Goal: Task Accomplishment & Management: Use online tool/utility

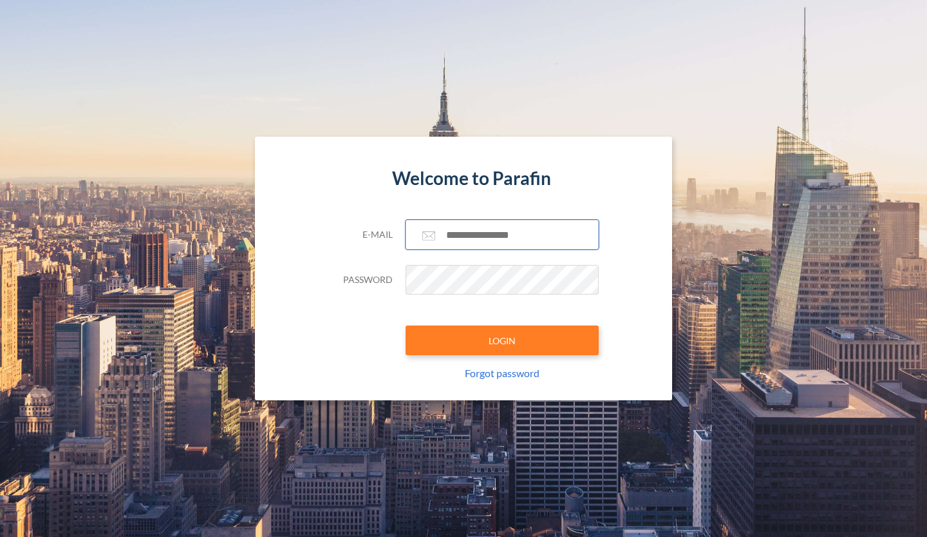
click at [468, 234] on input "text" at bounding box center [502, 235] width 193 height 30
type input "**********"
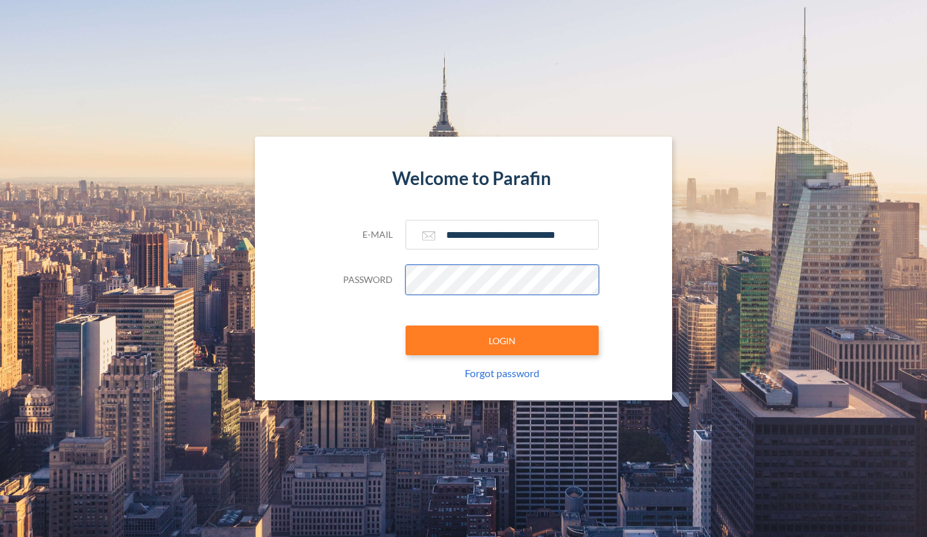
click at [406, 325] on button "LOGIN" at bounding box center [502, 340] width 193 height 30
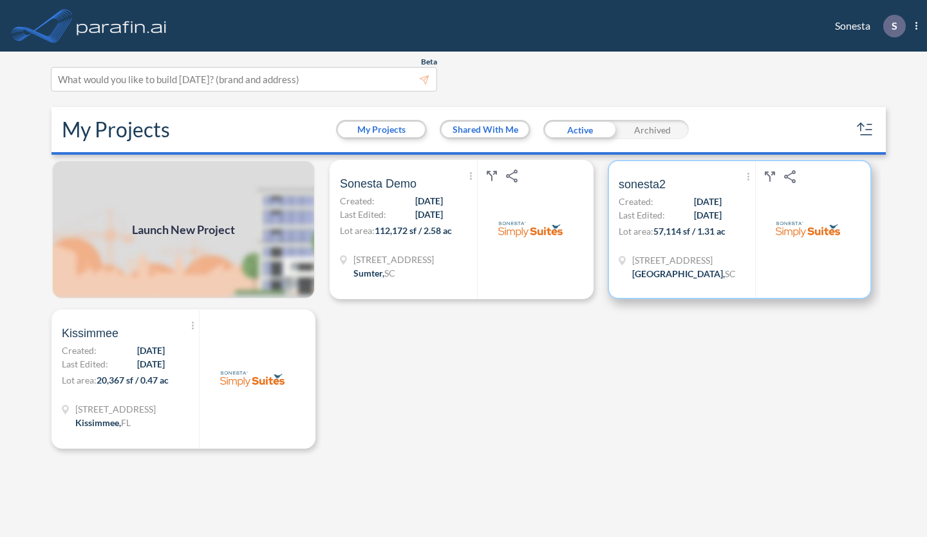
click at [694, 243] on div "Show More Created with sketchtool. Archive Reports Share a copy sonesta2 Create…" at bounding box center [687, 229] width 137 height 137
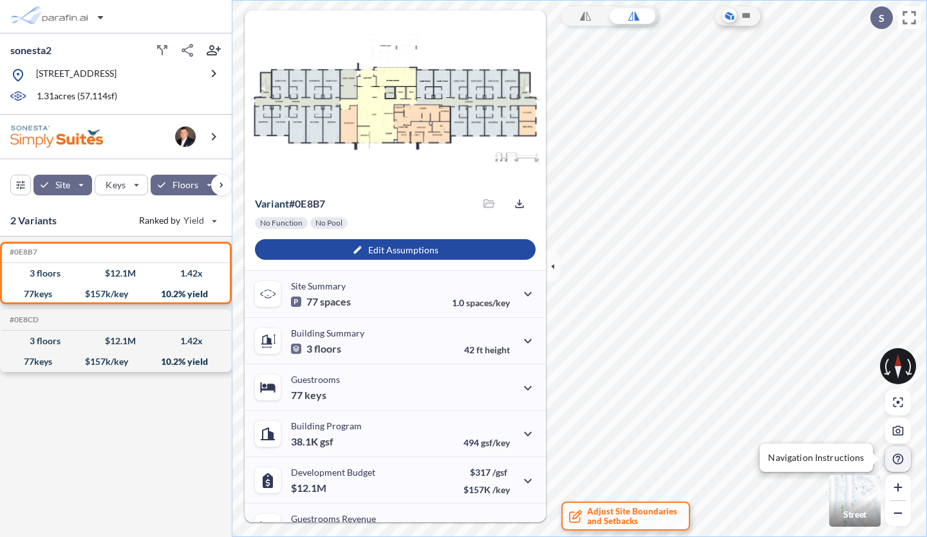
click at [901, 456] on icon "button" at bounding box center [899, 459] width 12 height 12
click at [864, 499] on img "button" at bounding box center [856, 501] width 52 height 52
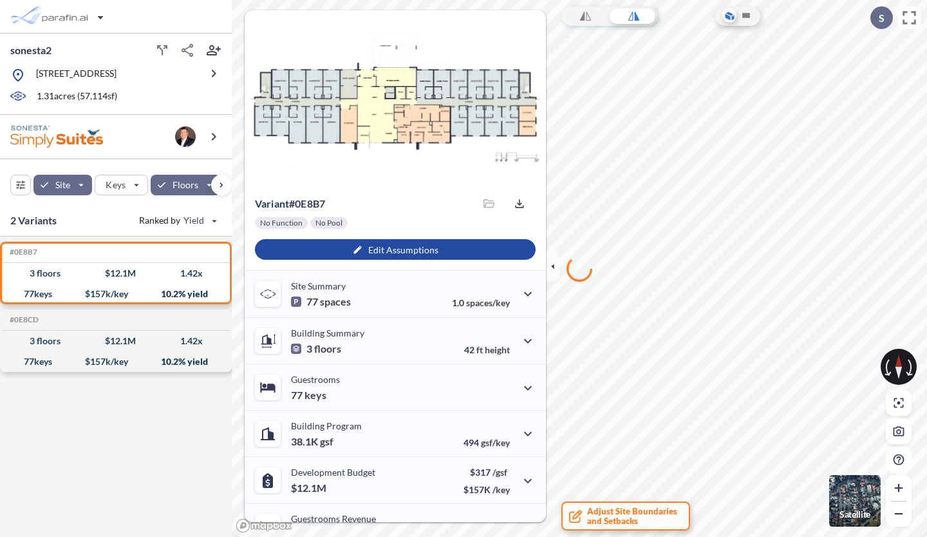
click at [864, 499] on img "button" at bounding box center [856, 501] width 52 height 52
click at [869, 504] on img "button" at bounding box center [856, 501] width 52 height 52
click at [902, 513] on icon "button" at bounding box center [899, 512] width 8 height 1
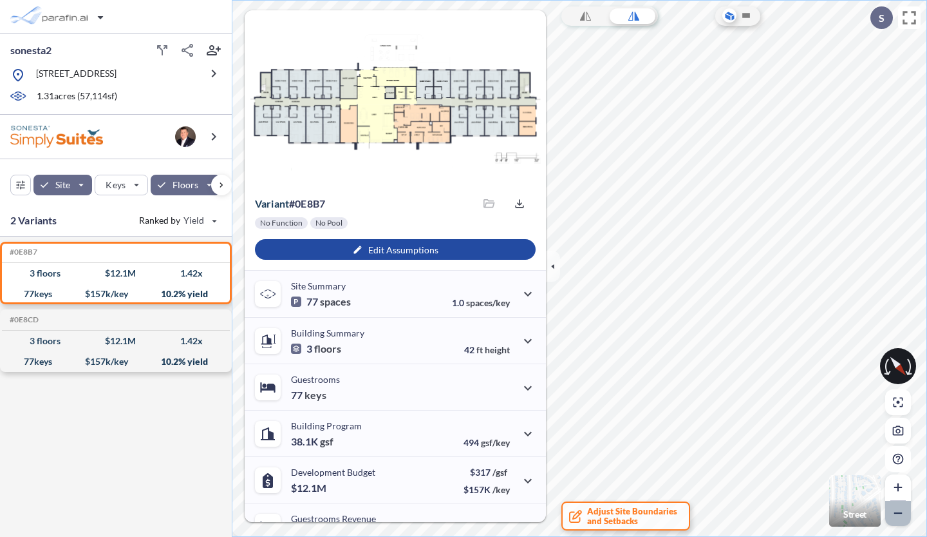
click at [902, 513] on icon "button" at bounding box center [899, 512] width 8 height 1
click at [652, 516] on span "Adjust Site Boundaries and Setbacks" at bounding box center [632, 515] width 90 height 19
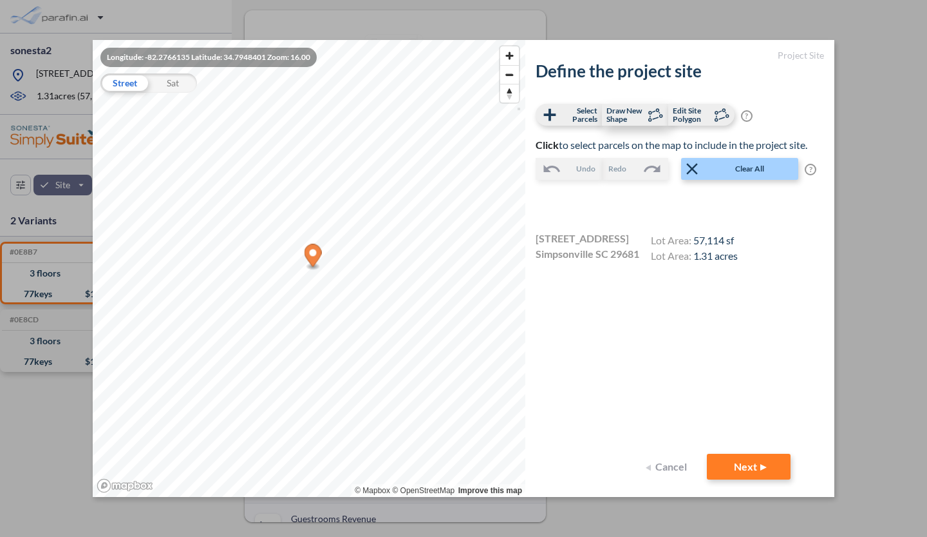
click at [623, 113] on span "Draw New Shape" at bounding box center [626, 114] width 38 height 17
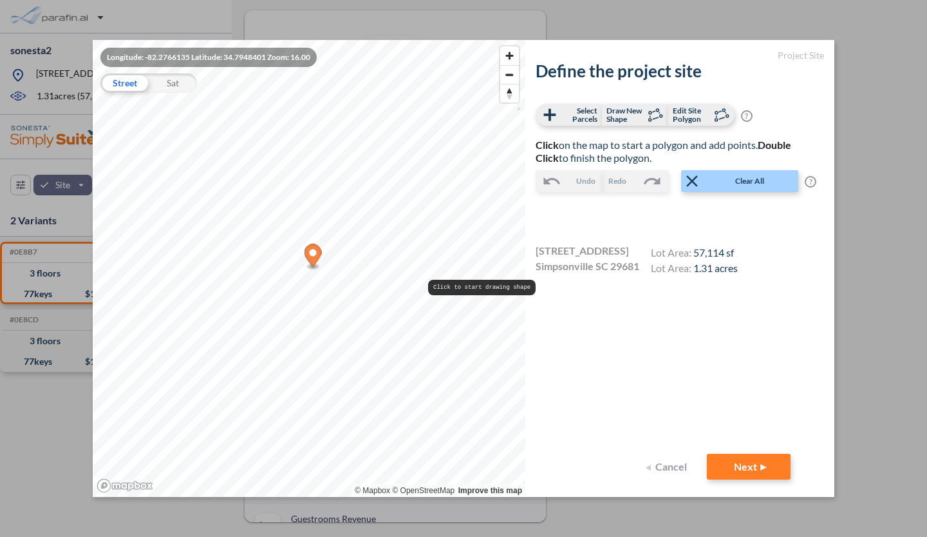
click at [651, 469] on button "Cancel" at bounding box center [669, 466] width 52 height 26
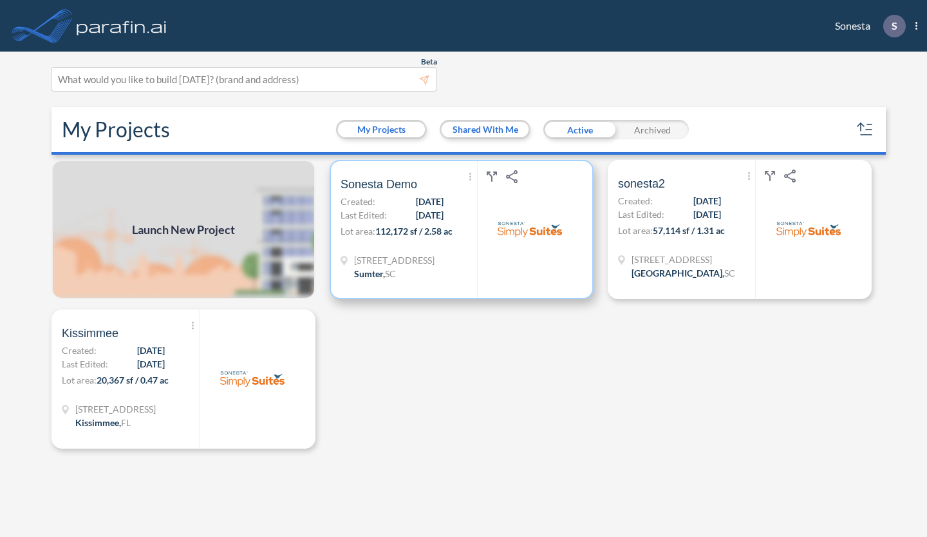
click at [411, 238] on p "Lot area: 112,172 sf / 2.58 ac" at bounding box center [409, 233] width 137 height 19
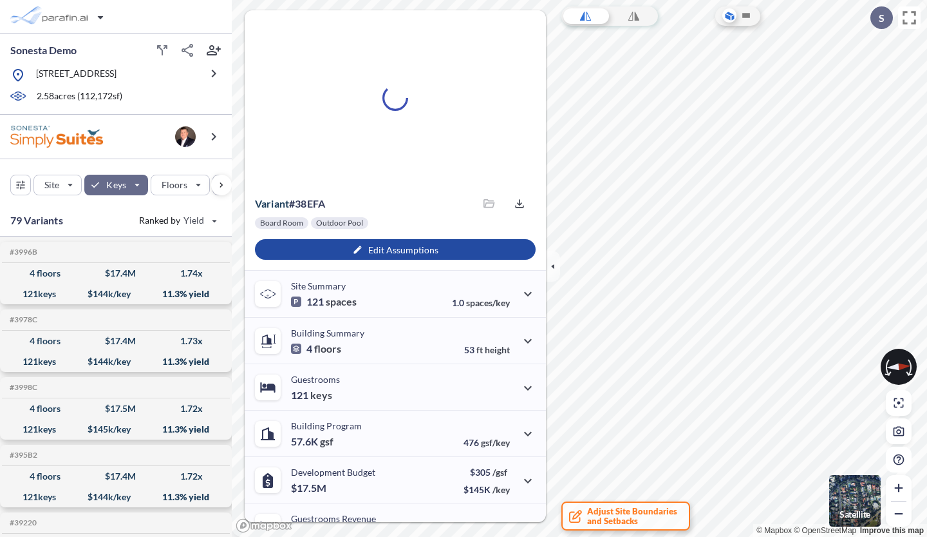
click at [851, 498] on img "button" at bounding box center [856, 501] width 52 height 52
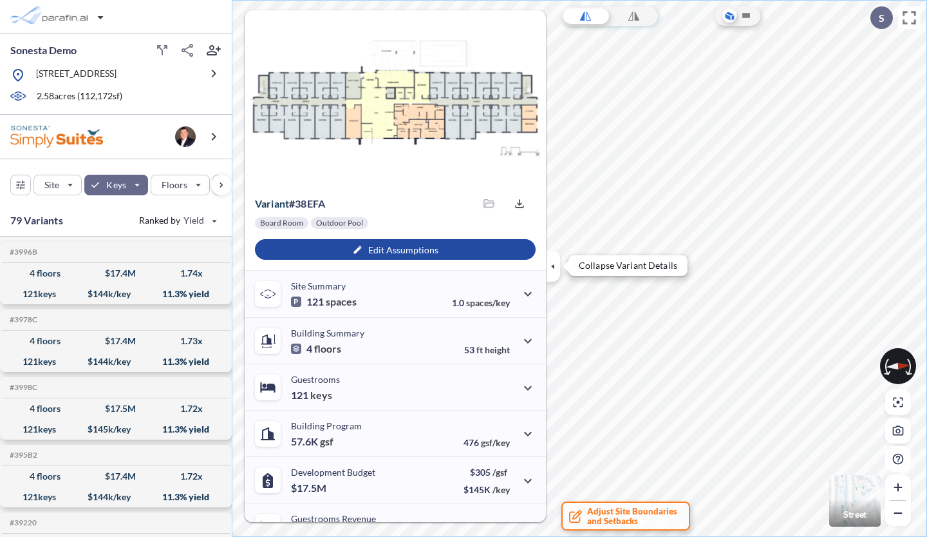
click at [552, 262] on icon "button" at bounding box center [553, 266] width 14 height 14
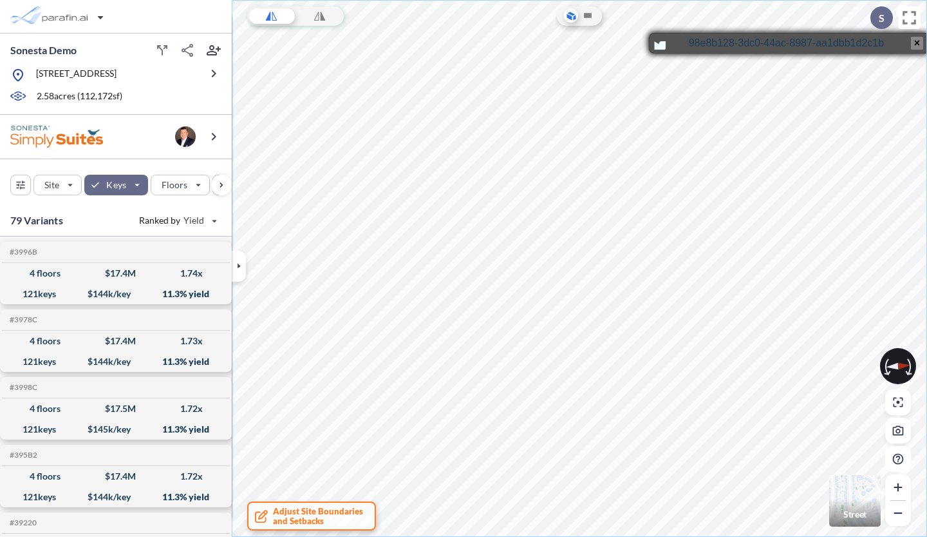
click at [919, 44] on button "×" at bounding box center [917, 43] width 12 height 13
click at [902, 509] on icon "button" at bounding box center [898, 512] width 13 height 13
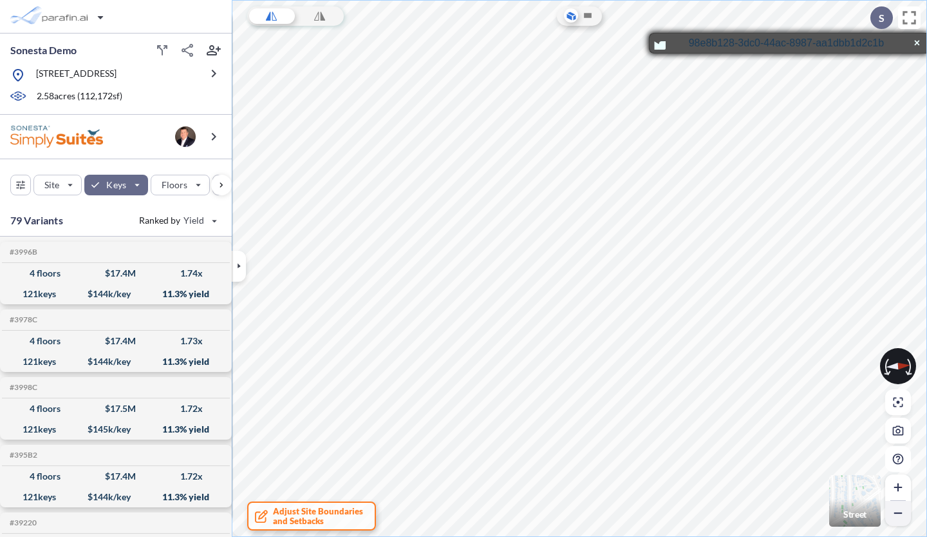
click at [902, 509] on icon "button" at bounding box center [898, 512] width 13 height 13
click at [221, 182] on div "button" at bounding box center [221, 185] width 21 height 21
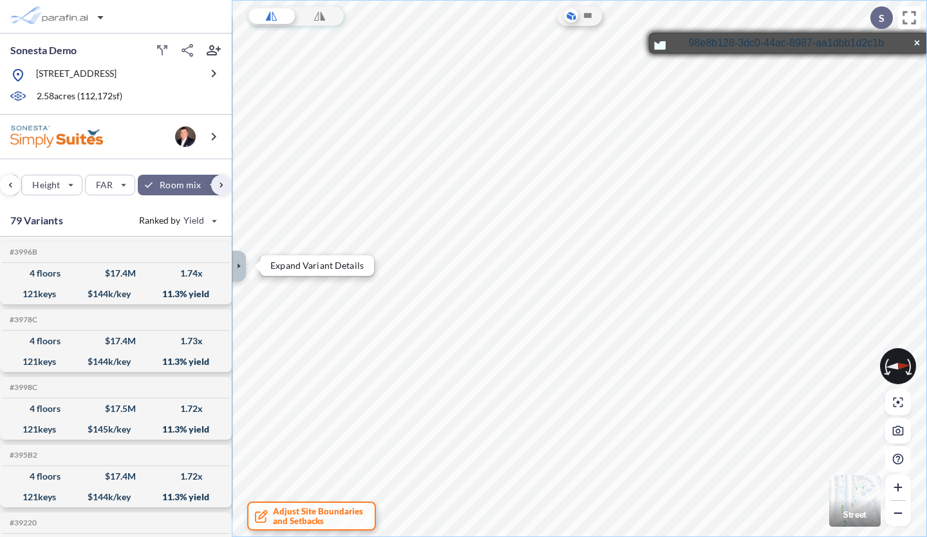
click at [236, 260] on icon "button" at bounding box center [239, 266] width 14 height 14
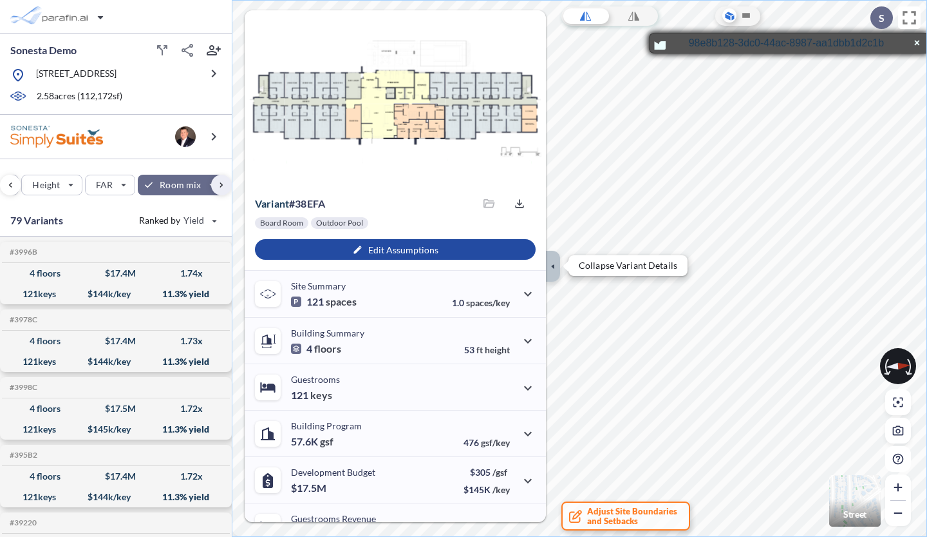
click at [553, 264] on icon "button" at bounding box center [553, 266] width 14 height 14
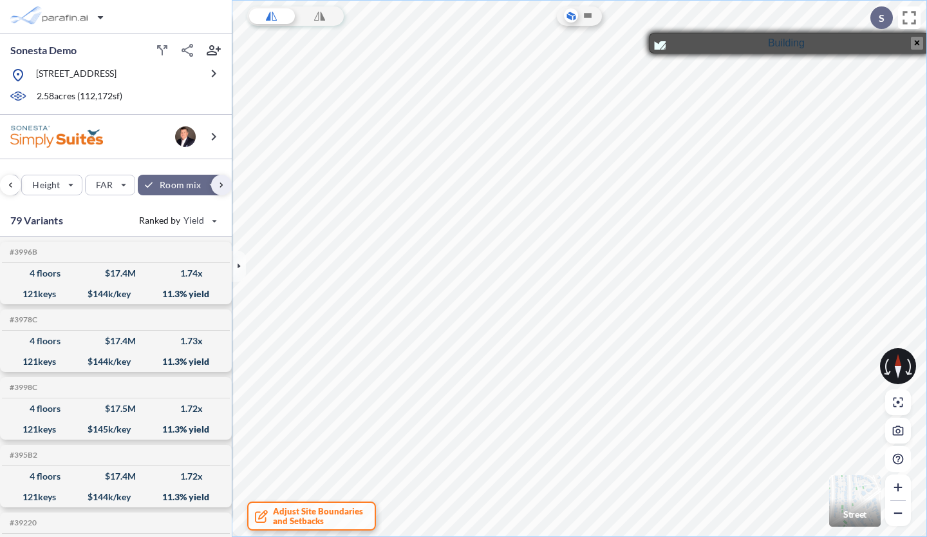
click at [916, 44] on button "×" at bounding box center [917, 43] width 12 height 13
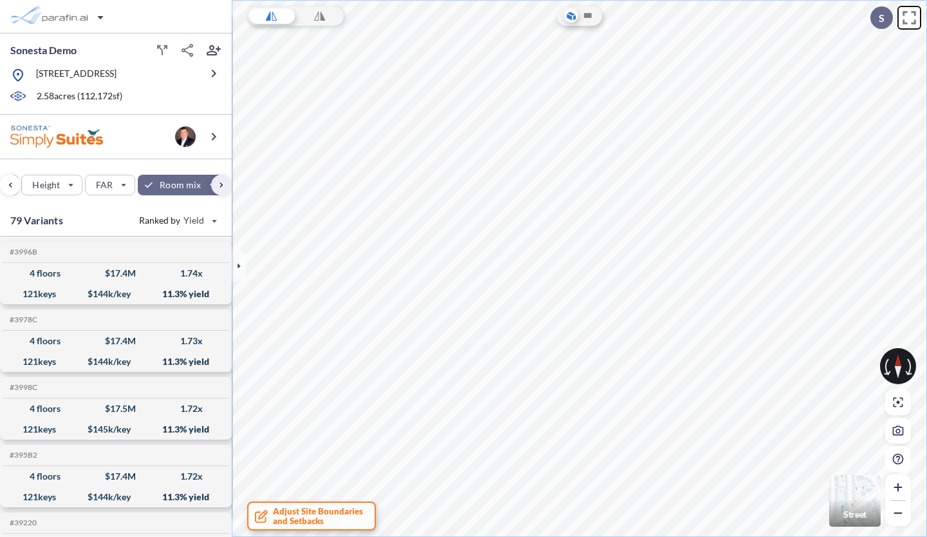
click at [908, 19] on icon at bounding box center [909, 17] width 23 height 23
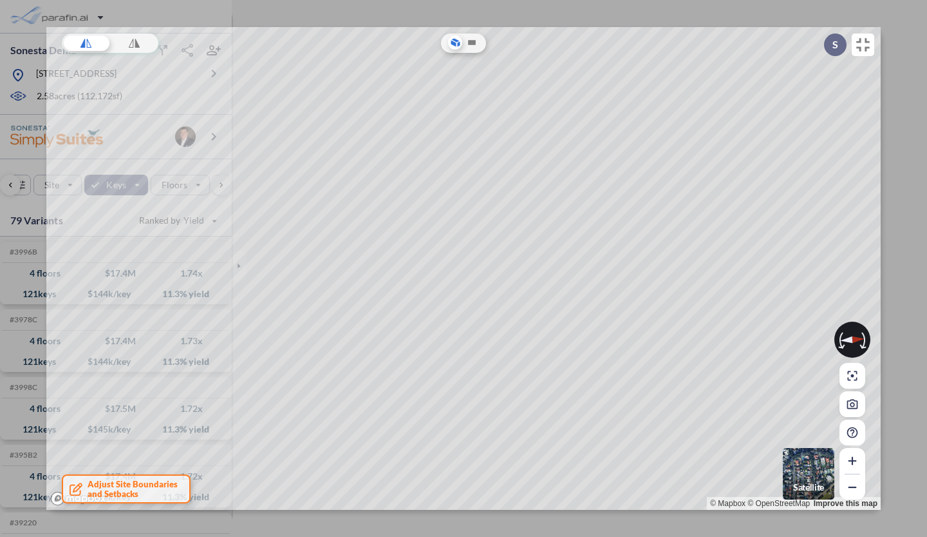
scroll to position [0, 191]
click at [864, 48] on icon at bounding box center [863, 44] width 23 height 23
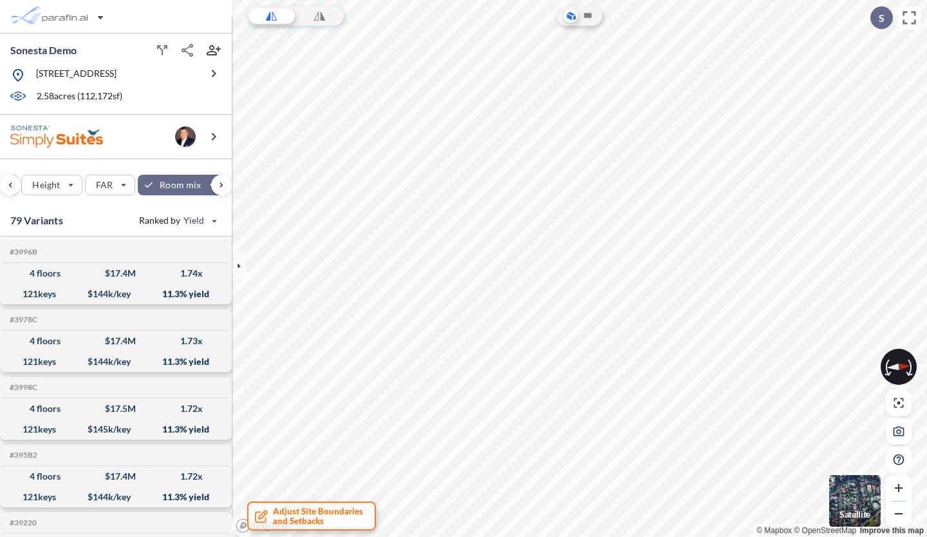
click at [840, 495] on img "button" at bounding box center [856, 501] width 52 height 52
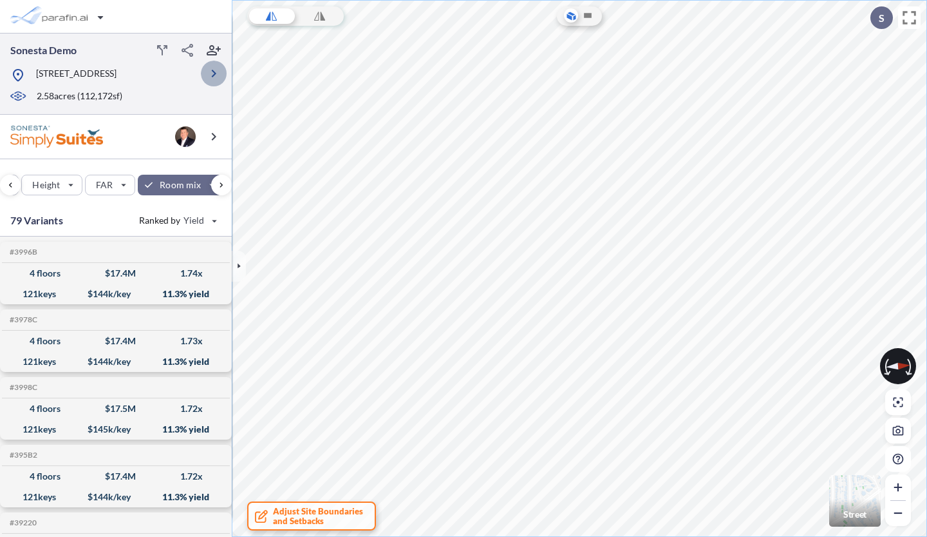
click at [218, 77] on icon "button" at bounding box center [213, 73] width 15 height 15
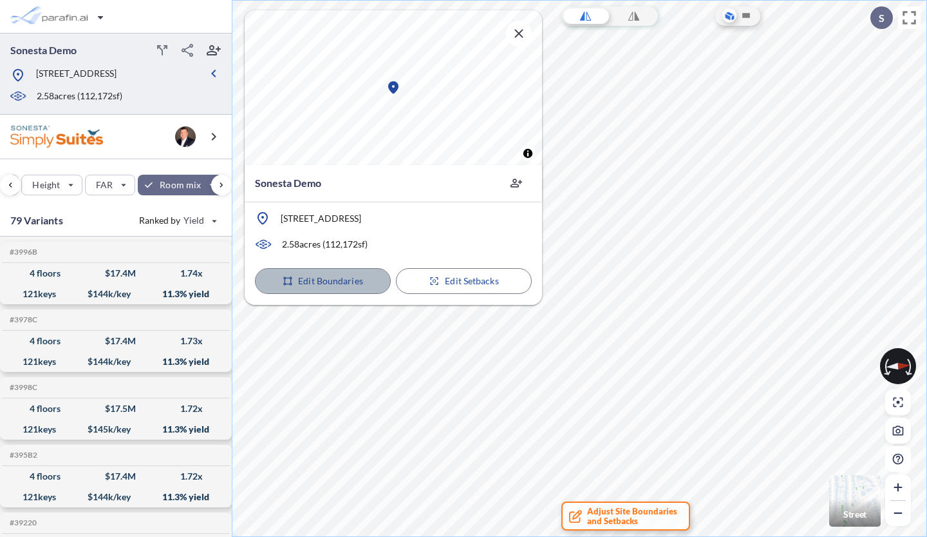
click at [314, 278] on p "Edit Boundaries" at bounding box center [330, 280] width 65 height 13
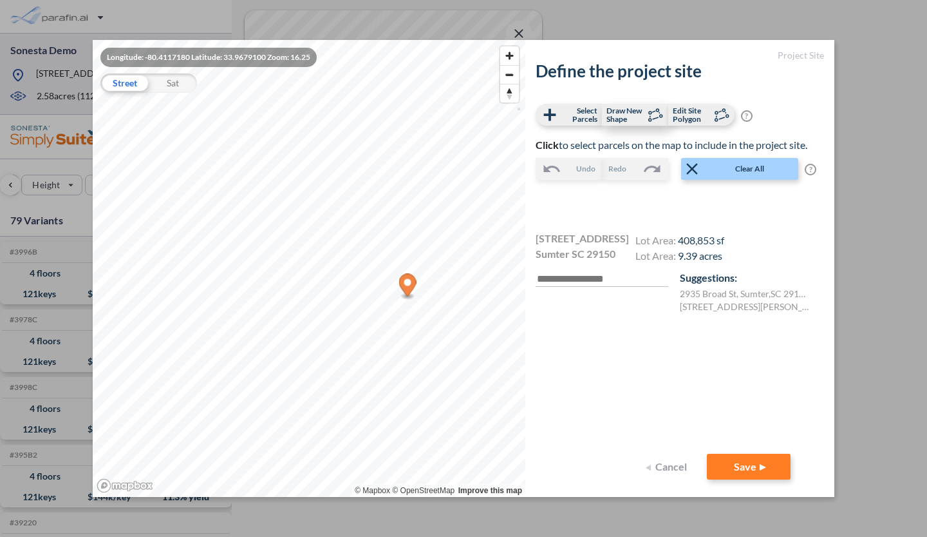
click at [657, 116] on icon at bounding box center [654, 114] width 19 height 19
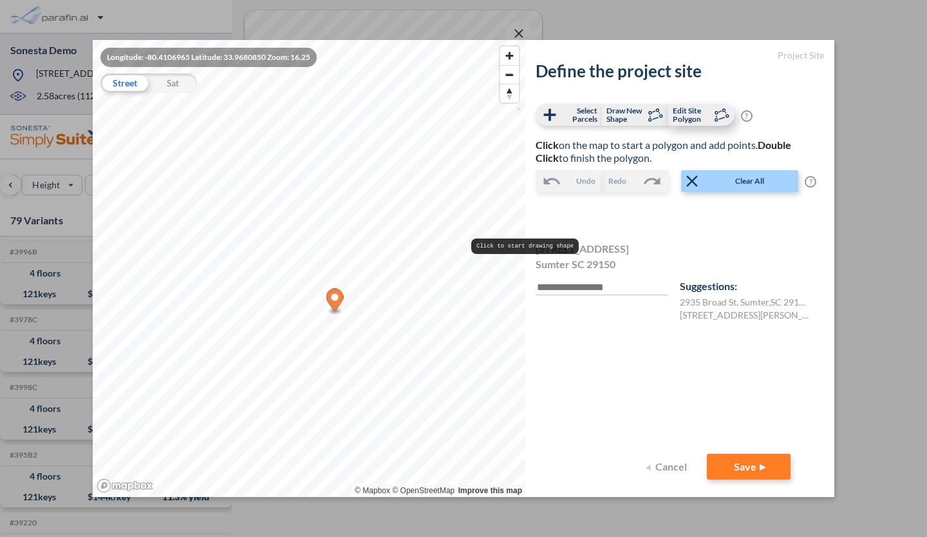
click at [692, 115] on span "Edit Site Polygon" at bounding box center [692, 114] width 38 height 17
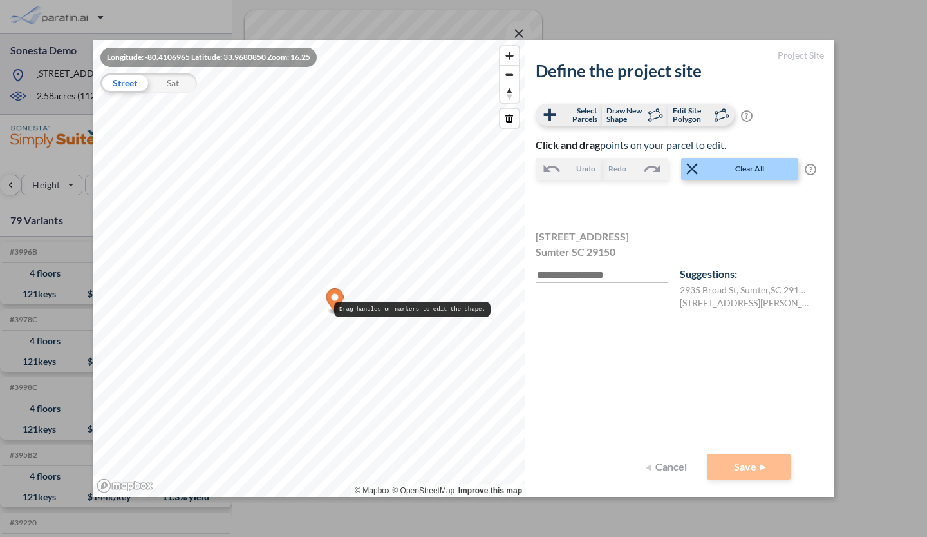
click at [327, 40] on div at bounding box center [309, 40] width 433 height 0
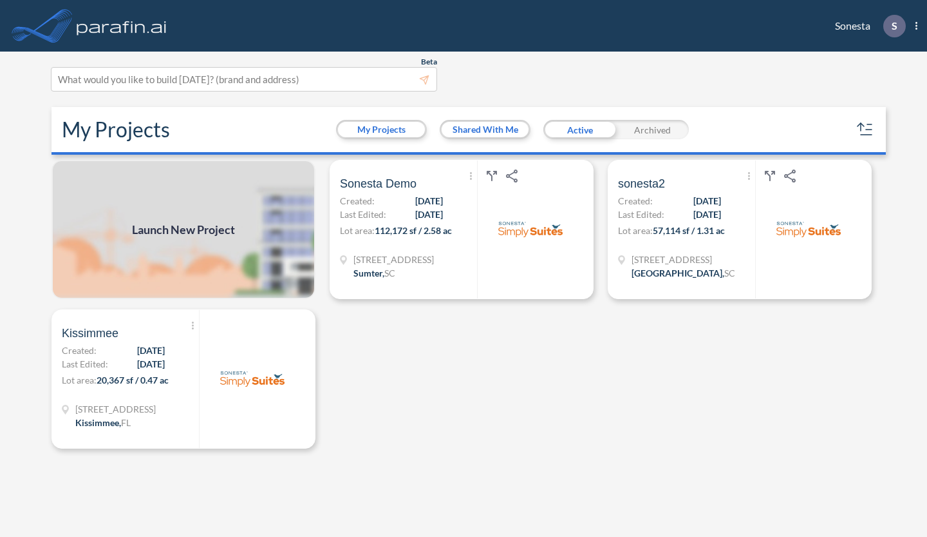
click at [252, 315] on div at bounding box center [252, 379] width 106 height 138
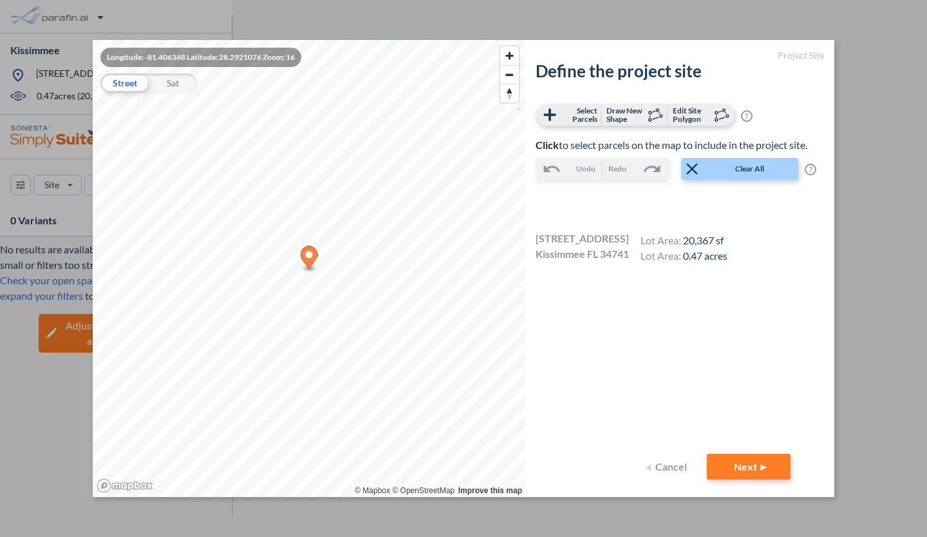
click at [673, 466] on button "Cancel" at bounding box center [669, 466] width 52 height 26
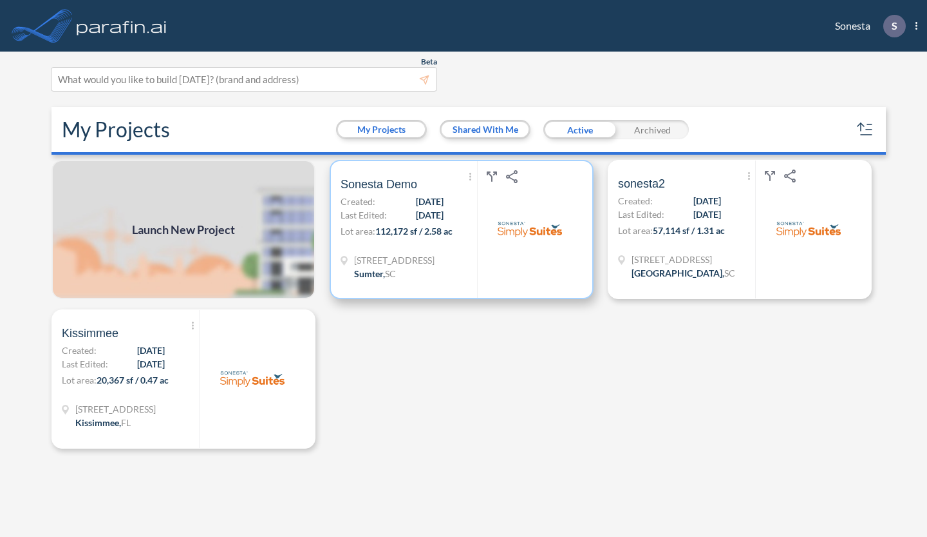
click at [432, 251] on div "Show More Created with sketchtool. Archive Reports Share a copy Sonesta Demo Cr…" at bounding box center [409, 229] width 137 height 137
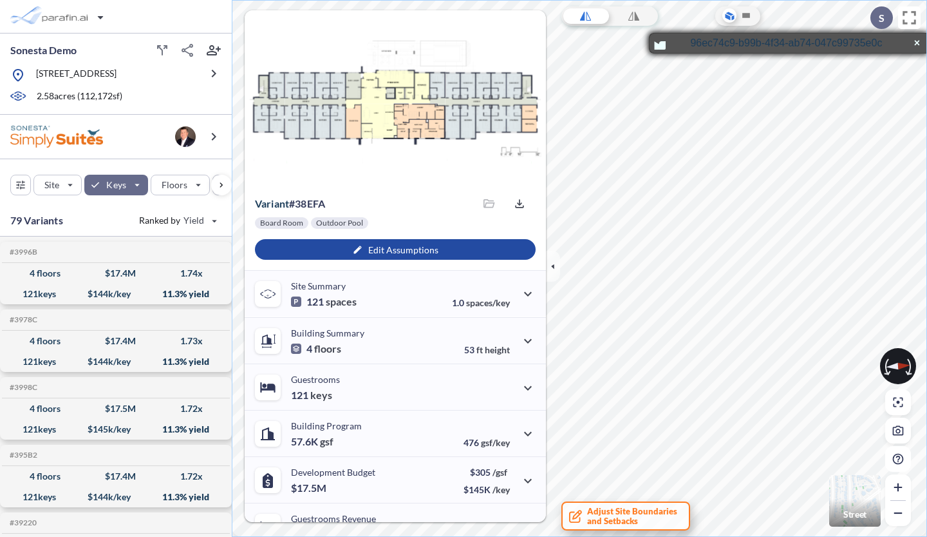
click at [652, 515] on span "Adjust Site Boundaries and Setbacks" at bounding box center [632, 515] width 90 height 19
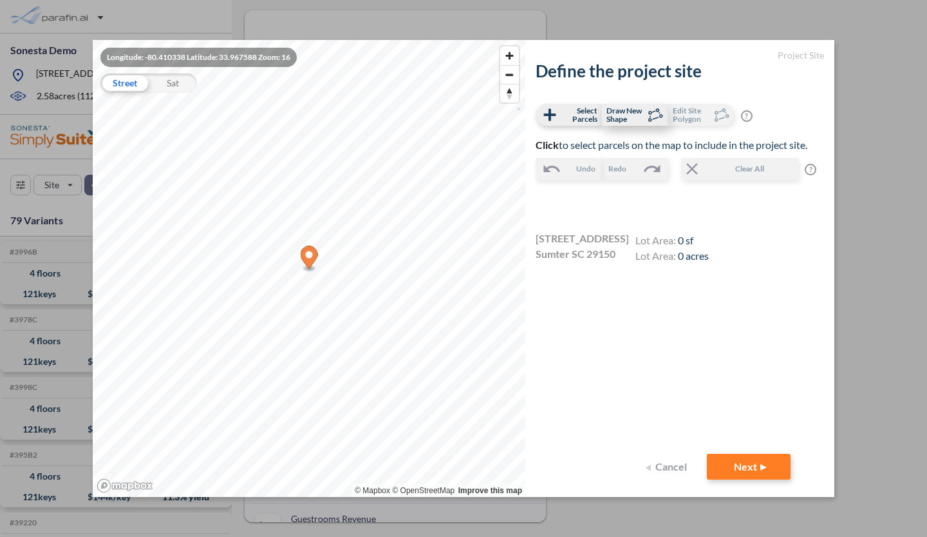
click at [623, 118] on span "Draw New Shape" at bounding box center [626, 114] width 38 height 17
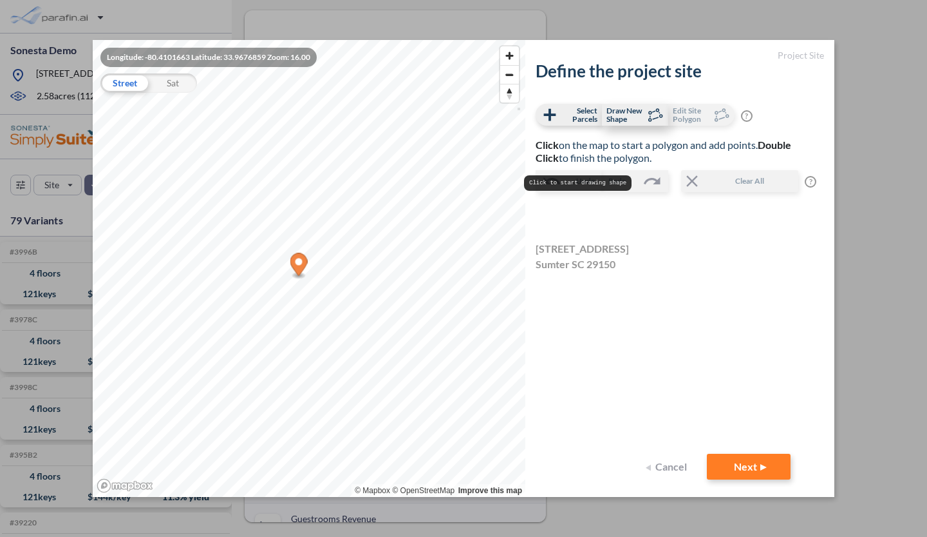
click at [645, 120] on icon at bounding box center [654, 114] width 19 height 19
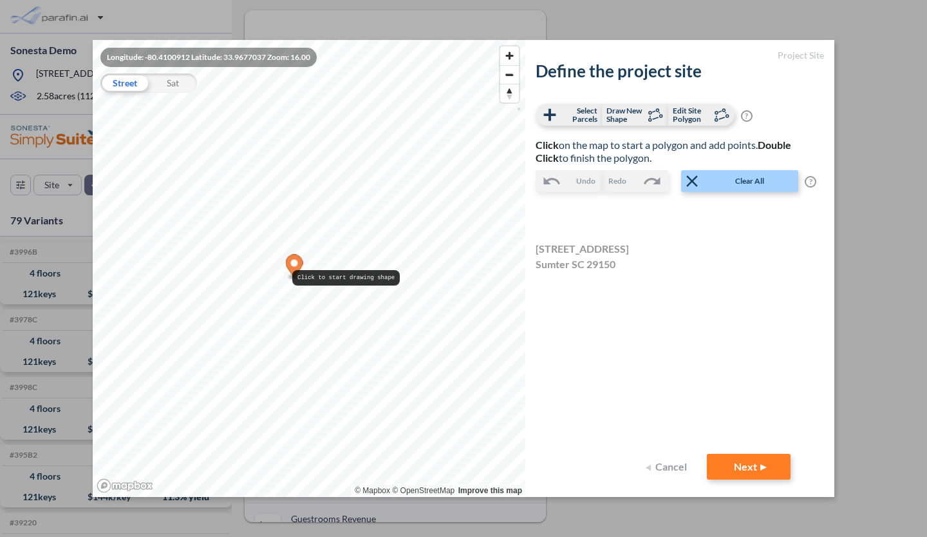
click at [289, 274] on ellipse "Map marker" at bounding box center [295, 277] width 14 height 7
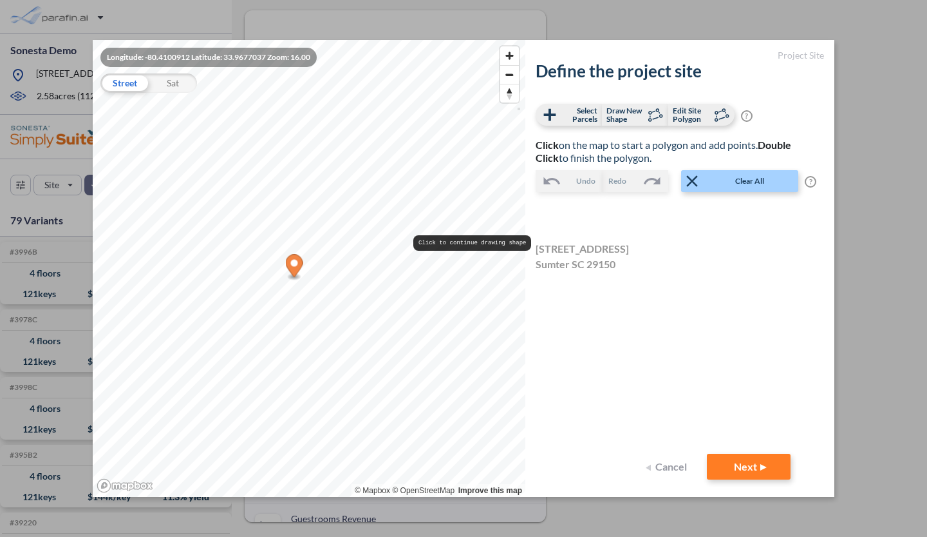
click at [677, 468] on button "Cancel" at bounding box center [669, 466] width 52 height 26
